Goal: Check status

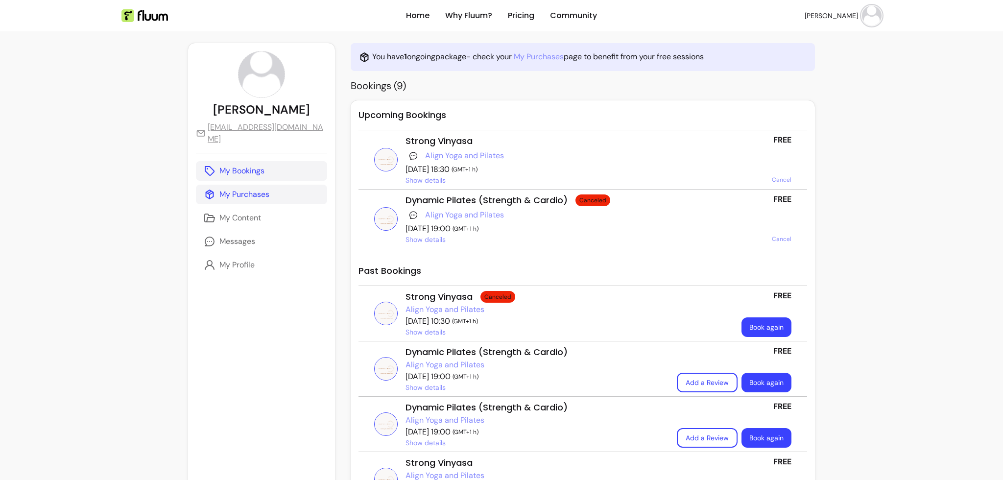
click at [230, 189] on p "My Purchases" at bounding box center [244, 195] width 50 height 12
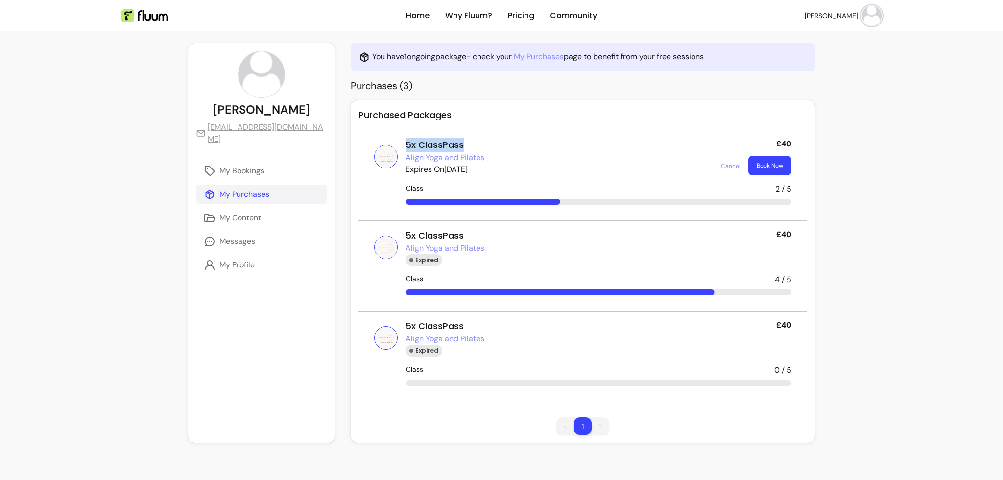
drag, startPoint x: 392, startPoint y: 142, endPoint x: 460, endPoint y: 145, distance: 68.6
click at [460, 145] on div "5x ClassPass" at bounding box center [560, 145] width 308 height 14
click at [426, 171] on p "Expires On [DATE]" at bounding box center [560, 170] width 308 height 12
drag, startPoint x: 431, startPoint y: 169, endPoint x: 459, endPoint y: 169, distance: 28.4
click at [459, 169] on p "Expires On [DATE]" at bounding box center [560, 170] width 308 height 12
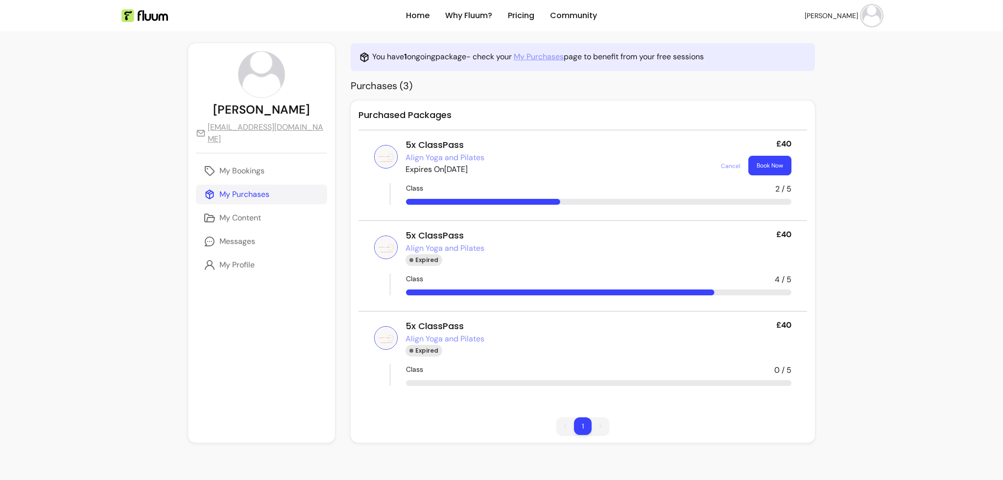
click at [503, 108] on h2 "Purchased Packages" at bounding box center [583, 119] width 449 height 22
drag, startPoint x: 396, startPoint y: 173, endPoint x: 469, endPoint y: 170, distance: 73.5
click at [469, 170] on p "Expires On [DATE]" at bounding box center [560, 170] width 308 height 12
click at [844, 101] on div "**********" at bounding box center [501, 261] width 1003 height 523
